Goal: Register for event/course

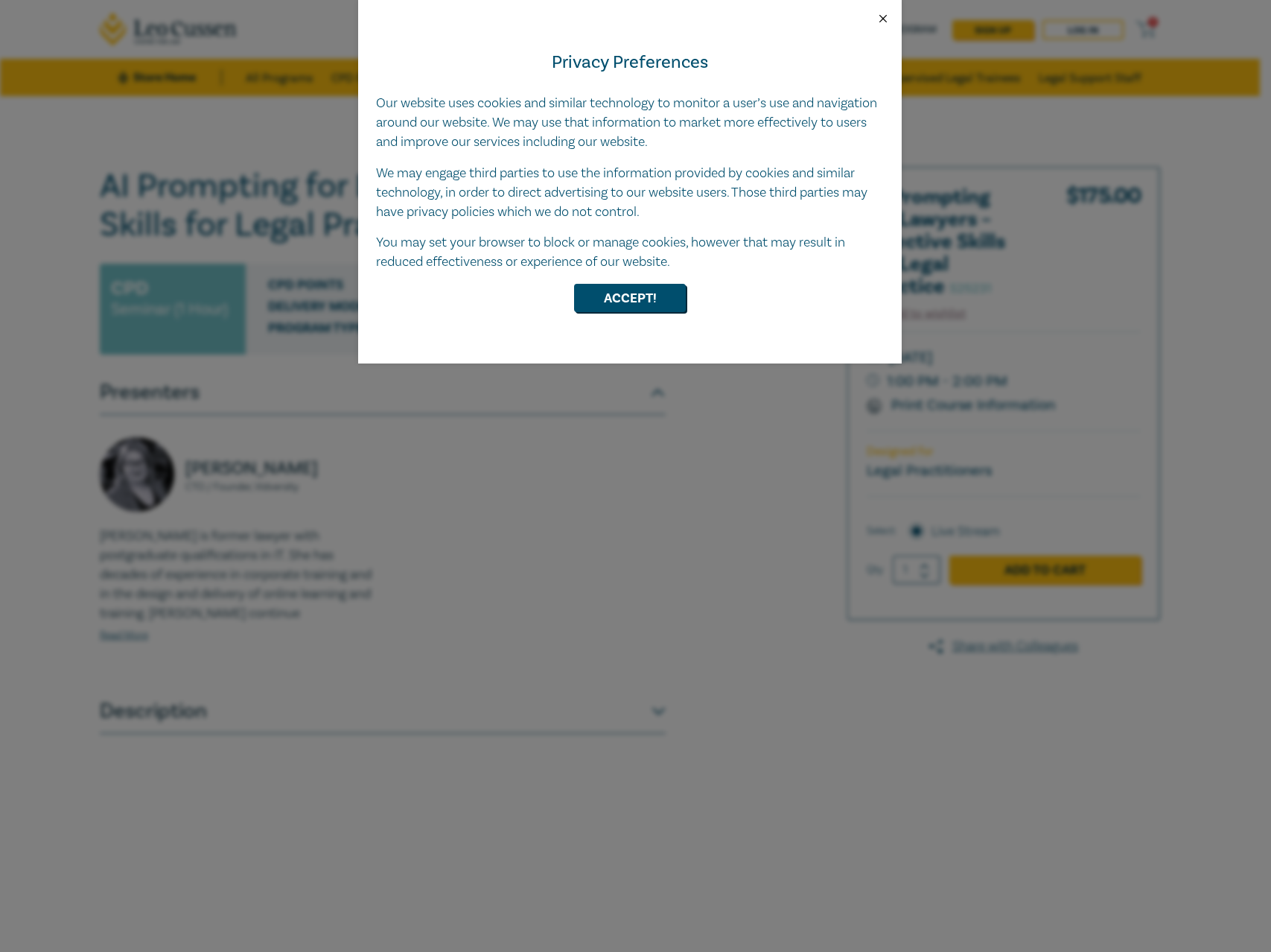
click at [883, 12] on button "Close" at bounding box center [884, 19] width 14 height 14
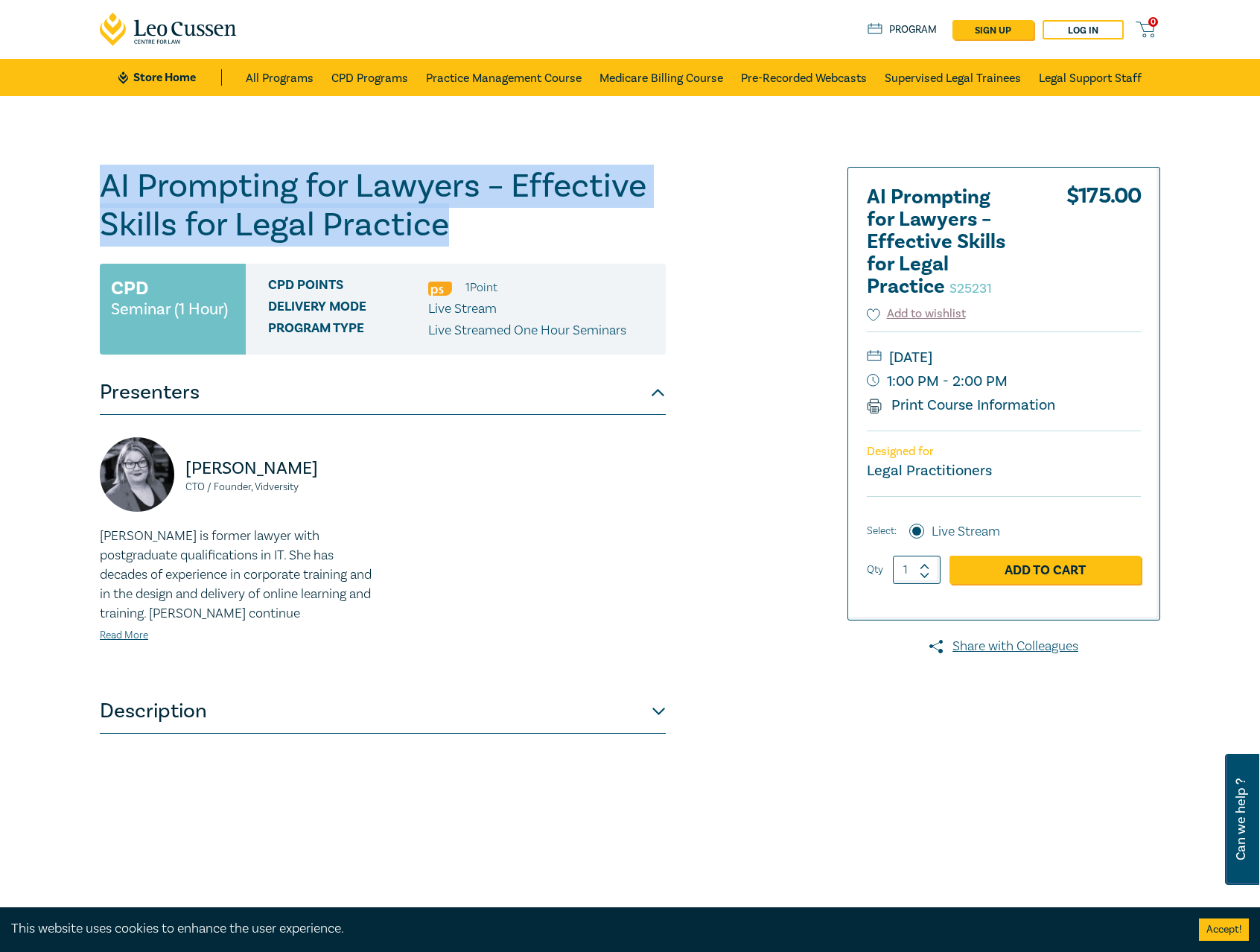
drag, startPoint x: 451, startPoint y: 227, endPoint x: 96, endPoint y: 189, distance: 357.0
click at [96, 189] on div "AI Prompting for Lawyers – Effective Skills for Legal Practice S25231 CPD Semin…" at bounding box center [449, 539] width 718 height 745
copy h1 "AI Prompting for Lawyers – Effective Skills for Legal Practice"
